Goal: Information Seeking & Learning: Learn about a topic

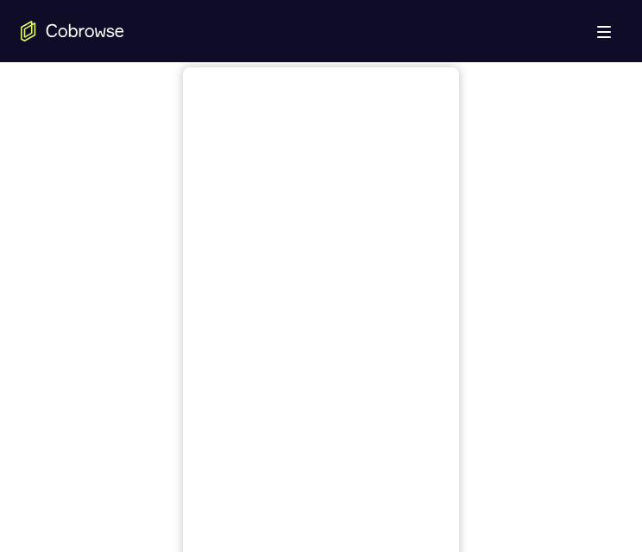
scroll to position [691, 0]
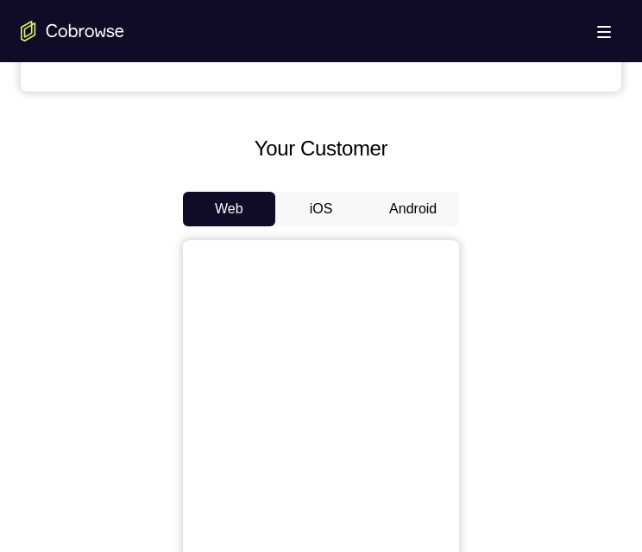
click at [391, 186] on div "Your Customer Web iOS Android" at bounding box center [321, 452] width 601 height 638
click at [395, 206] on button "Android" at bounding box center [413, 209] width 92 height 35
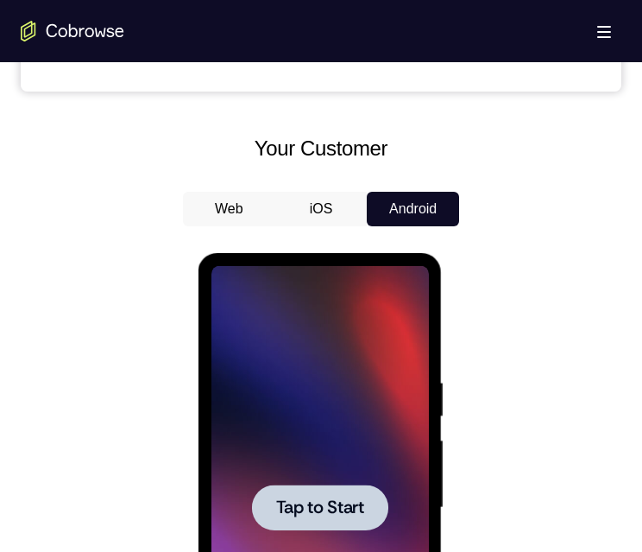
scroll to position [0, 0]
click at [335, 528] on div at bounding box center [319, 507] width 136 height 46
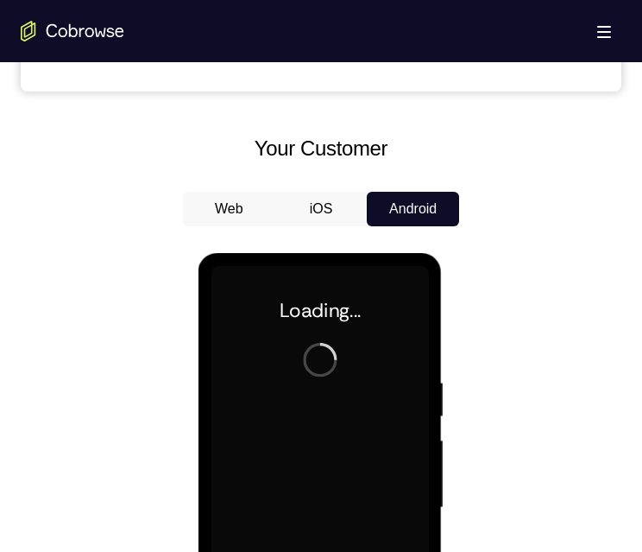
scroll to position [777, 0]
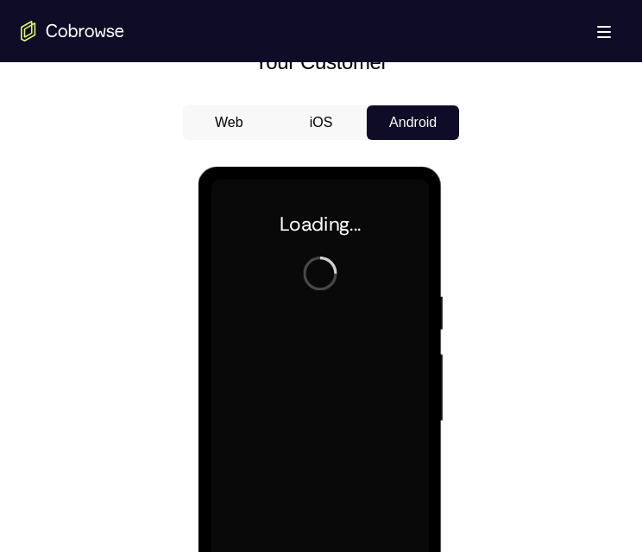
click at [318, 136] on button "iOS" at bounding box center [321, 122] width 92 height 35
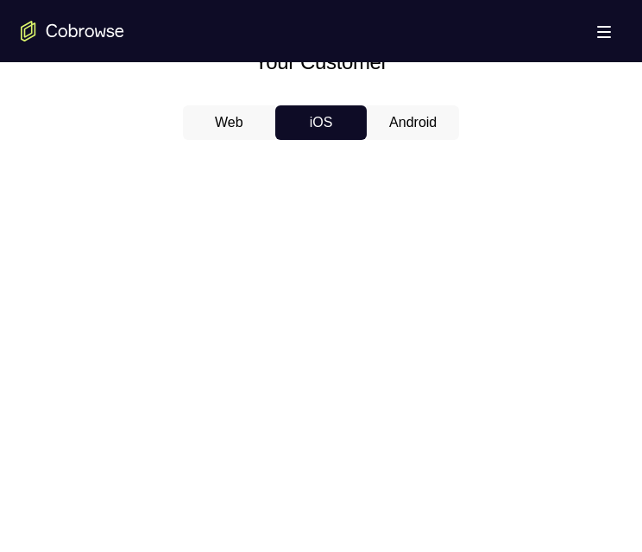
click at [269, 132] on button "Web" at bounding box center [229, 122] width 92 height 35
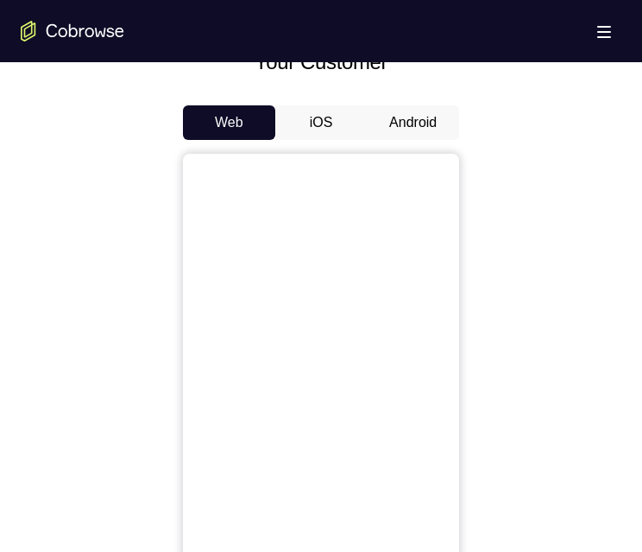
scroll to position [0, 0]
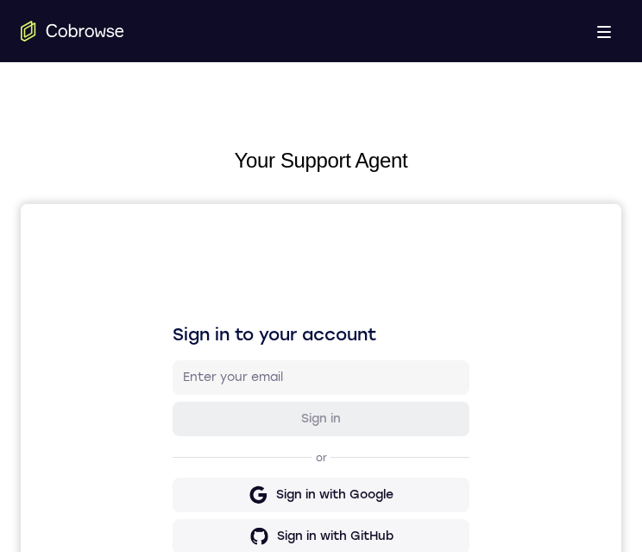
scroll to position [806, 0]
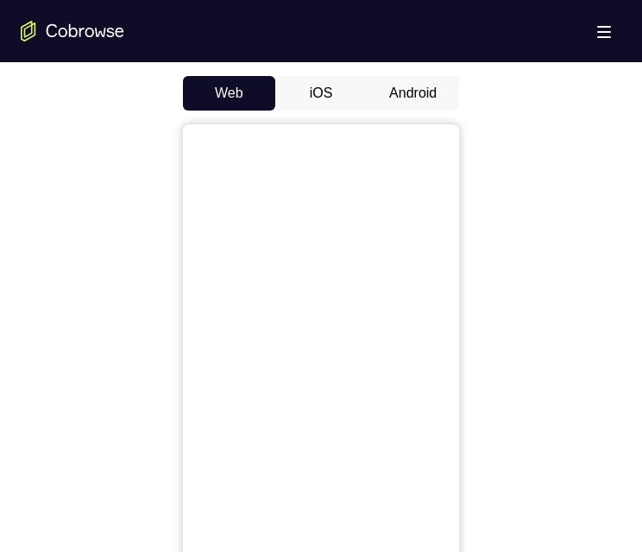
click at [416, 100] on button "Android" at bounding box center [413, 93] width 92 height 35
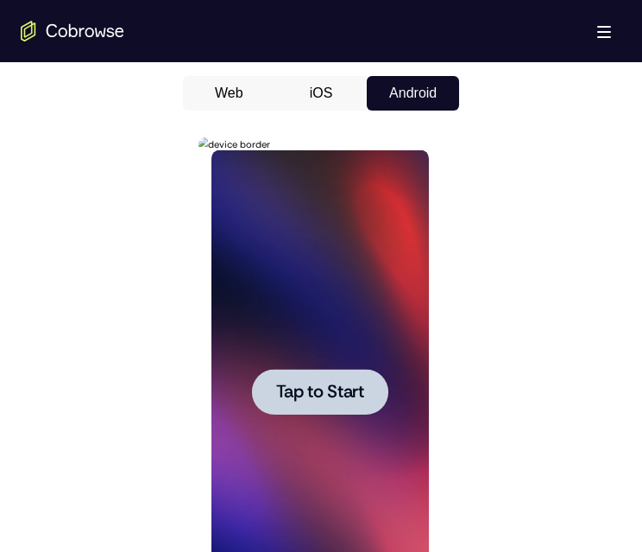
scroll to position [0, 0]
click at [315, 420] on div at bounding box center [320, 392] width 218 height 484
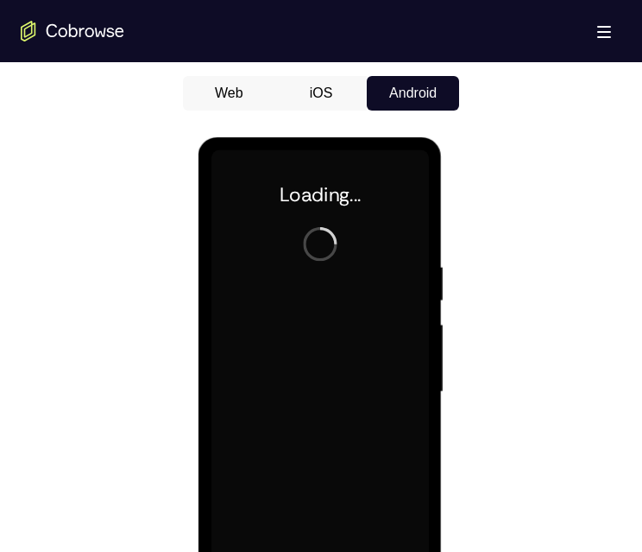
click at [318, 392] on div at bounding box center [320, 392] width 218 height 484
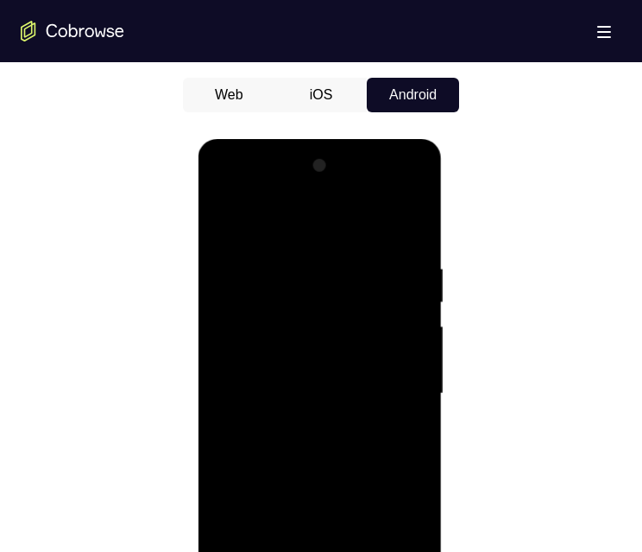
scroll to position [1028, 0]
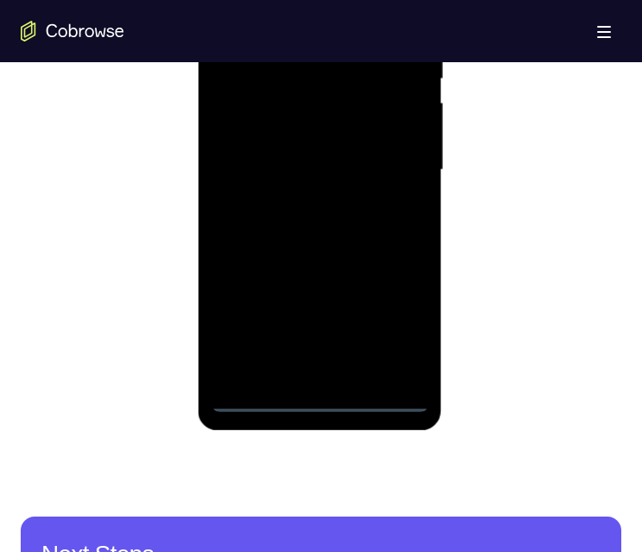
click at [318, 395] on div at bounding box center [320, 170] width 218 height 484
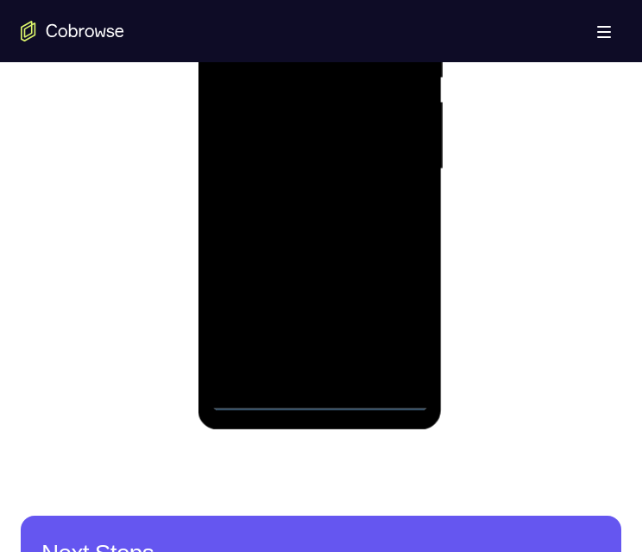
click at [401, 332] on div at bounding box center [320, 169] width 218 height 484
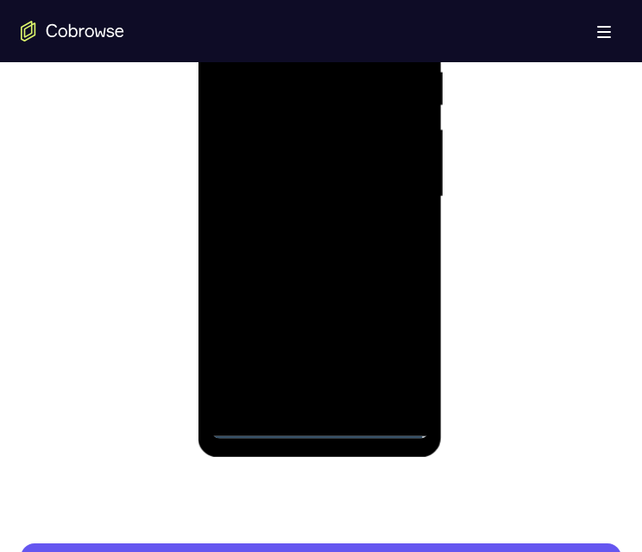
click at [350, 33] on div at bounding box center [320, 197] width 218 height 484
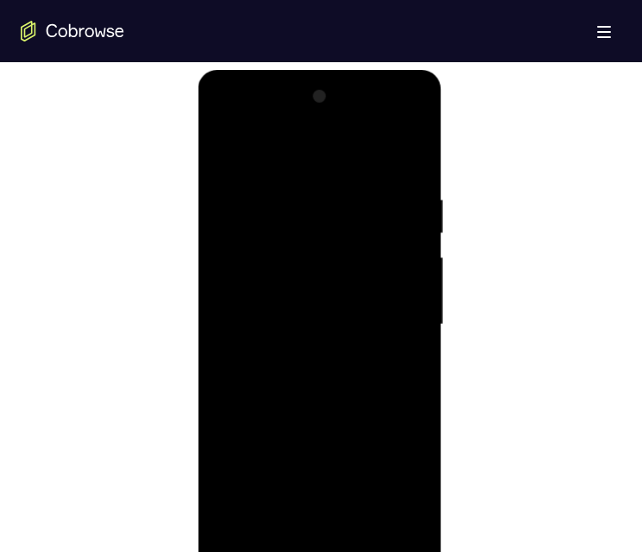
click at [384, 311] on div at bounding box center [320, 325] width 218 height 484
click at [297, 370] on div at bounding box center [320, 334] width 218 height 484
click at [304, 355] on div at bounding box center [320, 334] width 218 height 484
click at [351, 262] on div at bounding box center [320, 334] width 218 height 484
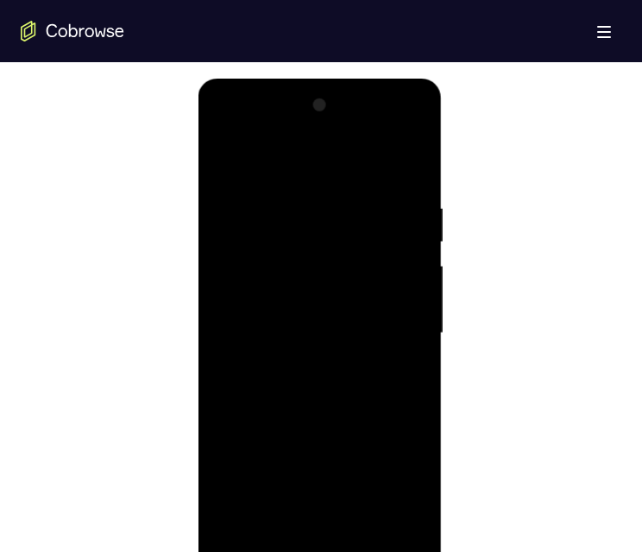
click at [336, 338] on div at bounding box center [320, 334] width 218 height 484
click at [324, 398] on div at bounding box center [320, 334] width 218 height 484
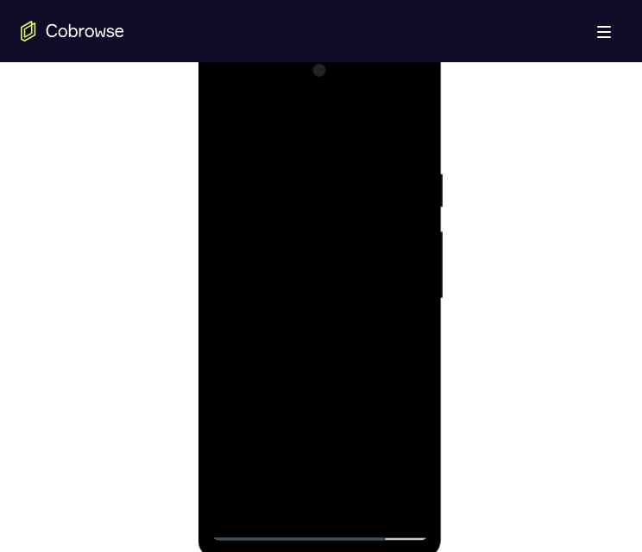
click at [313, 362] on div at bounding box center [320, 299] width 218 height 484
click at [307, 165] on div at bounding box center [320, 299] width 218 height 484
click at [385, 491] on div at bounding box center [320, 299] width 218 height 484
click at [412, 433] on div at bounding box center [320, 299] width 218 height 484
click at [244, 381] on div at bounding box center [320, 299] width 218 height 484
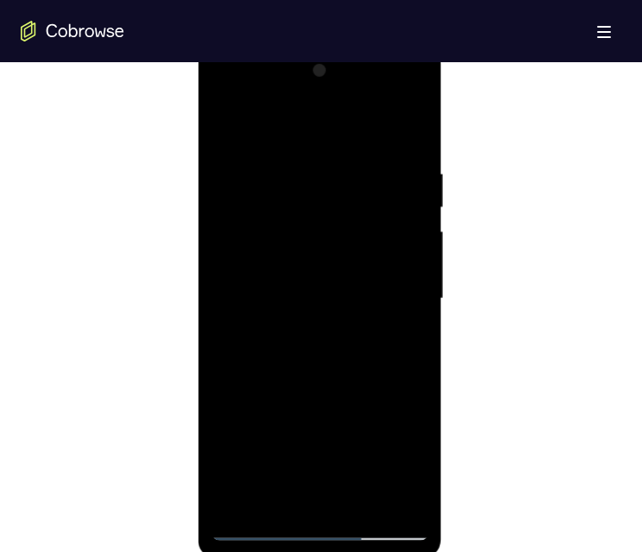
click at [414, 404] on div at bounding box center [320, 299] width 218 height 484
click at [246, 402] on div at bounding box center [320, 299] width 218 height 484
click at [405, 363] on div at bounding box center [320, 299] width 218 height 484
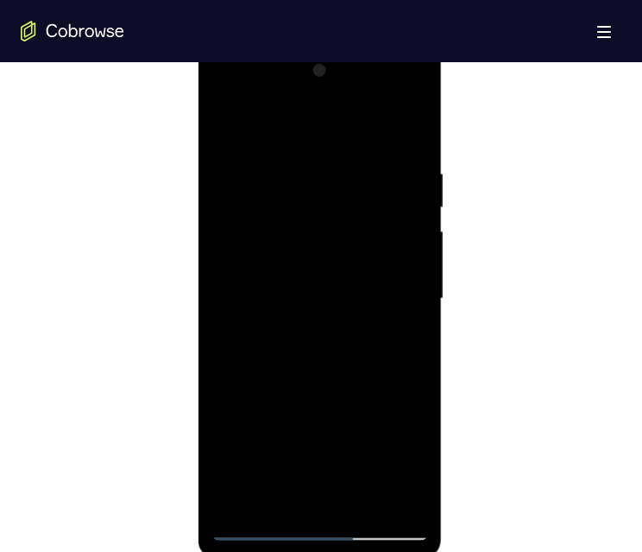
click at [405, 363] on div at bounding box center [320, 299] width 218 height 484
click at [415, 256] on div at bounding box center [320, 299] width 218 height 484
click at [412, 131] on div at bounding box center [320, 299] width 218 height 484
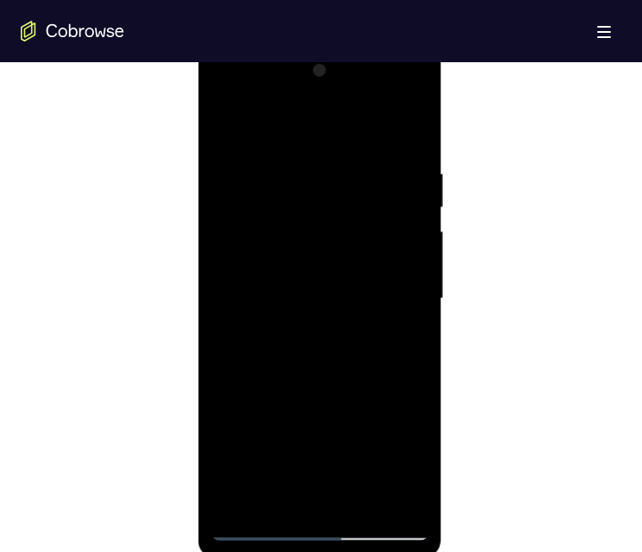
click at [399, 167] on div at bounding box center [320, 299] width 218 height 484
click at [409, 218] on div at bounding box center [320, 299] width 218 height 484
click at [414, 135] on div at bounding box center [320, 299] width 218 height 484
click at [222, 339] on div at bounding box center [320, 299] width 218 height 484
click at [356, 499] on div at bounding box center [320, 299] width 218 height 484
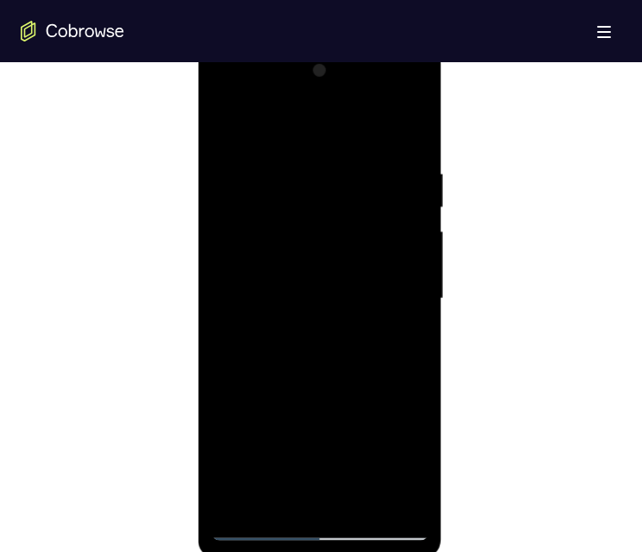
click at [332, 396] on div at bounding box center [320, 299] width 218 height 484
click at [233, 123] on div at bounding box center [320, 299] width 218 height 484
click at [412, 123] on div at bounding box center [320, 299] width 218 height 484
click at [377, 304] on div at bounding box center [320, 299] width 218 height 484
click at [371, 318] on div at bounding box center [320, 299] width 218 height 484
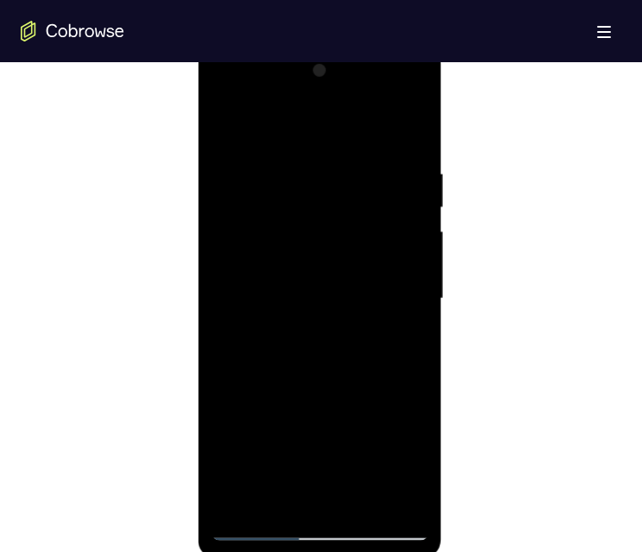
click at [322, 319] on div at bounding box center [320, 299] width 218 height 484
drag, startPoint x: 320, startPoint y: 267, endPoint x: 319, endPoint y: 309, distance: 42.3
click at [319, 309] on div at bounding box center [320, 299] width 218 height 484
click at [228, 210] on div at bounding box center [320, 299] width 218 height 484
click at [262, 128] on div at bounding box center [320, 299] width 218 height 484
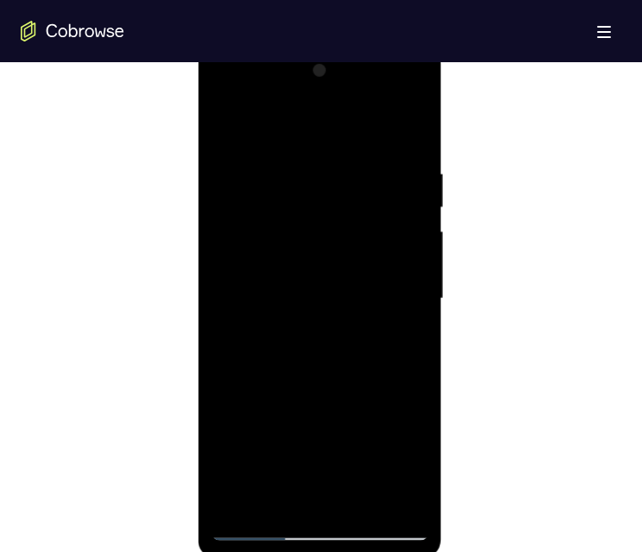
click at [232, 123] on div at bounding box center [320, 299] width 218 height 484
click at [405, 133] on div at bounding box center [320, 299] width 218 height 484
click at [365, 268] on div at bounding box center [320, 299] width 218 height 484
click at [359, 267] on div at bounding box center [320, 299] width 218 height 484
click at [251, 275] on div at bounding box center [320, 299] width 218 height 484
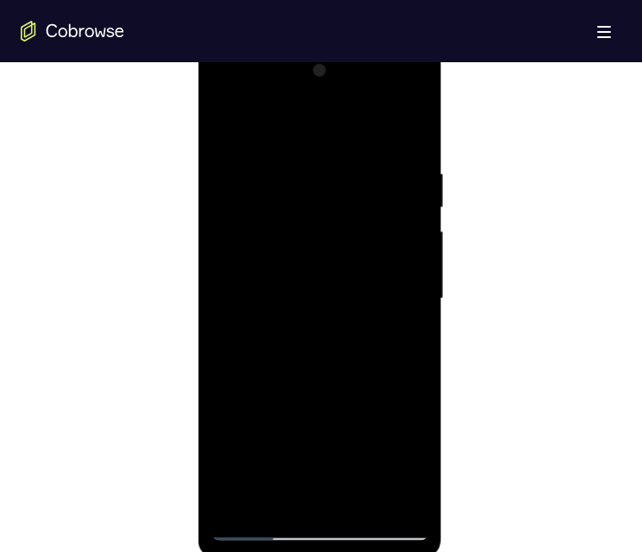
click at [228, 118] on div at bounding box center [320, 299] width 218 height 484
click at [396, 496] on div at bounding box center [320, 299] width 218 height 484
click at [237, 496] on div at bounding box center [320, 299] width 218 height 484
drag, startPoint x: 319, startPoint y: 307, endPoint x: 357, endPoint y: 525, distance: 220.9
click at [357, 525] on div at bounding box center [320, 299] width 218 height 484
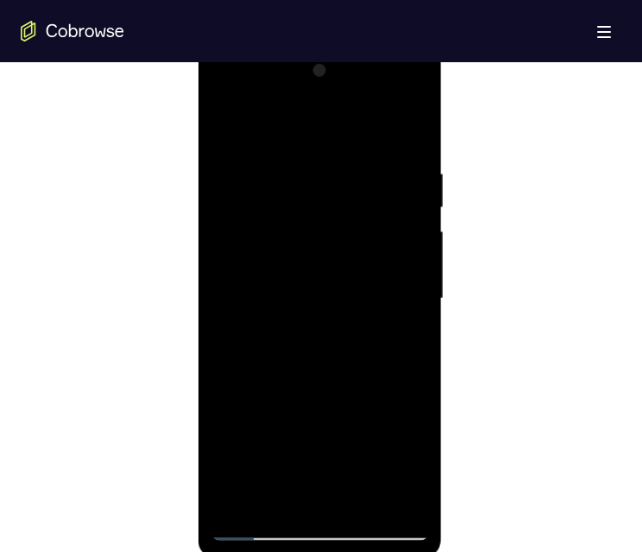
click at [417, 314] on div at bounding box center [320, 299] width 218 height 484
click at [418, 317] on div at bounding box center [320, 299] width 218 height 484
